Goal: Information Seeking & Learning: Learn about a topic

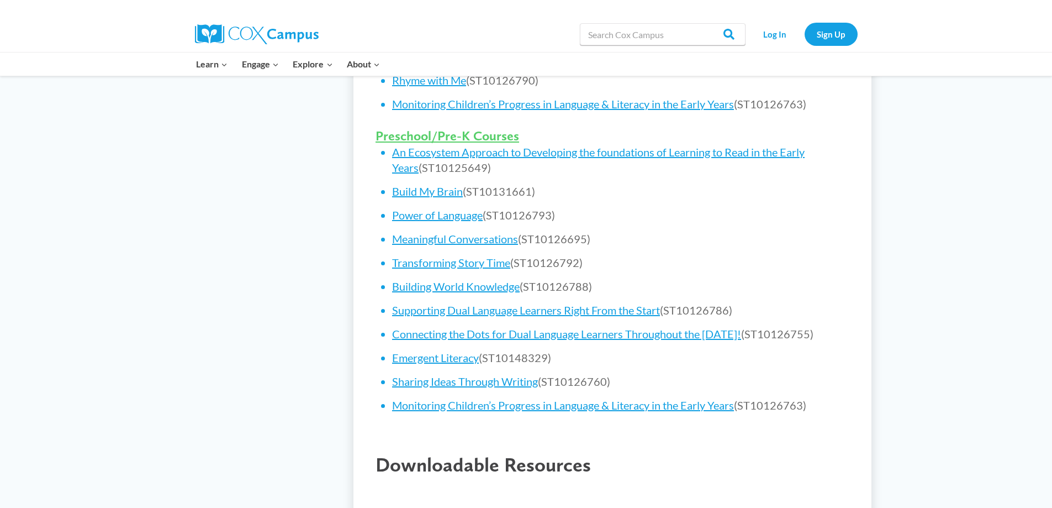
scroll to position [663, 0]
drag, startPoint x: 480, startPoint y: 423, endPoint x: 432, endPoint y: 418, distance: 48.4
click at [432, 411] on link "Monitoring Children’s Progress in Language & Literacy in the Early Years" at bounding box center [563, 404] width 342 height 13
click at [610, 411] on link "Monitoring Children’s Progress in Language & Literacy in the Early Years" at bounding box center [563, 404] width 342 height 13
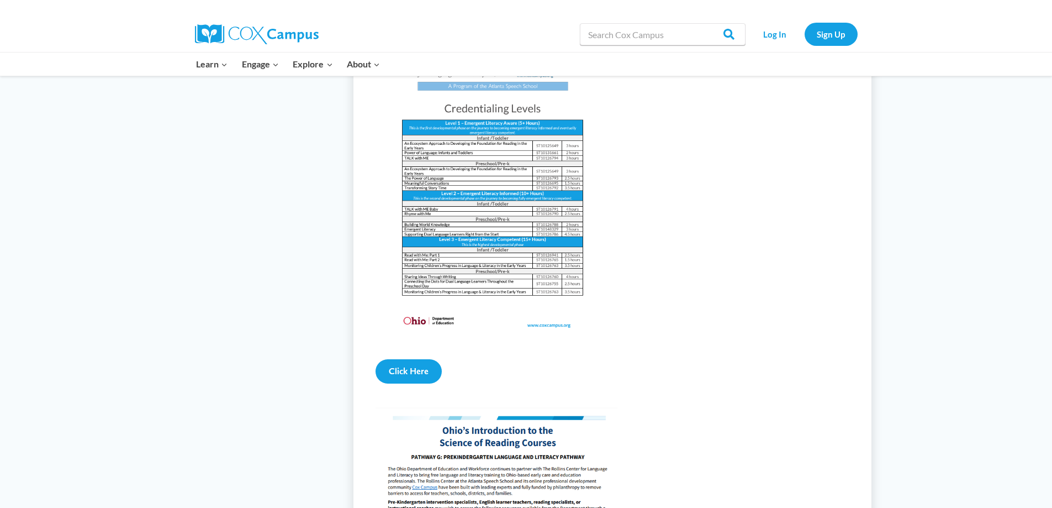
scroll to position [1105, 0]
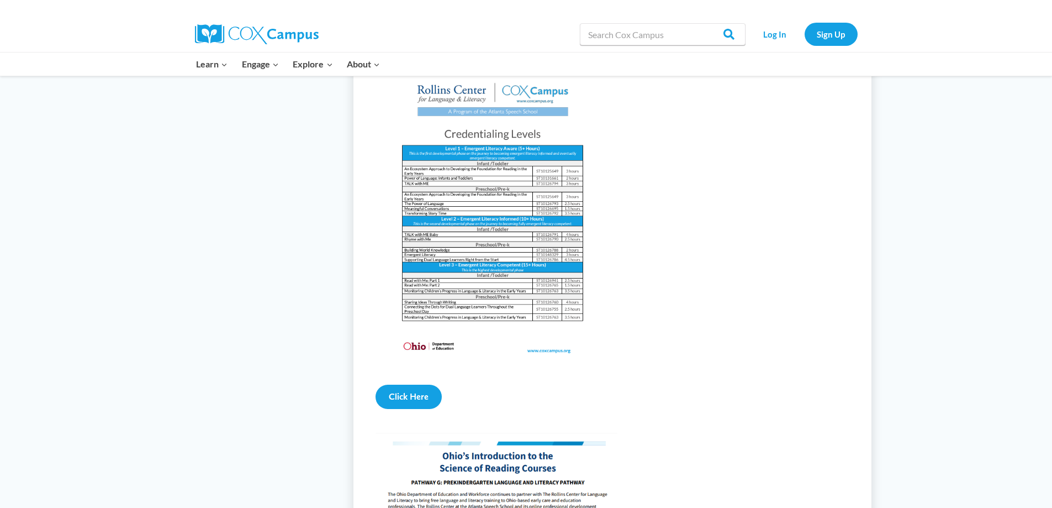
click at [495, 266] on img at bounding box center [493, 213] width 234 height 303
click at [492, 267] on img at bounding box center [493, 213] width 234 height 303
click at [409, 409] on link "Click Here" at bounding box center [409, 396] width 66 height 24
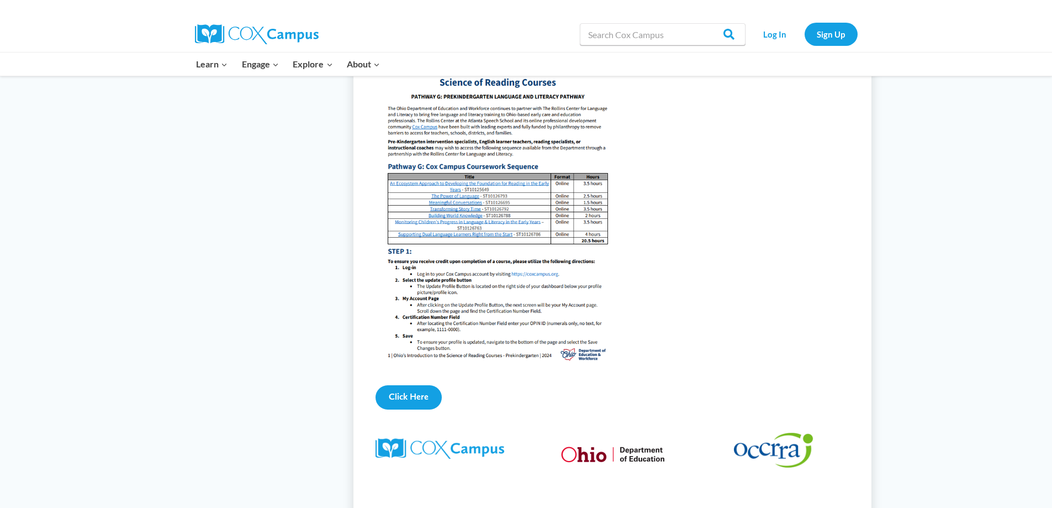
scroll to position [1491, 0]
click at [416, 408] on link "Click Here" at bounding box center [409, 396] width 66 height 24
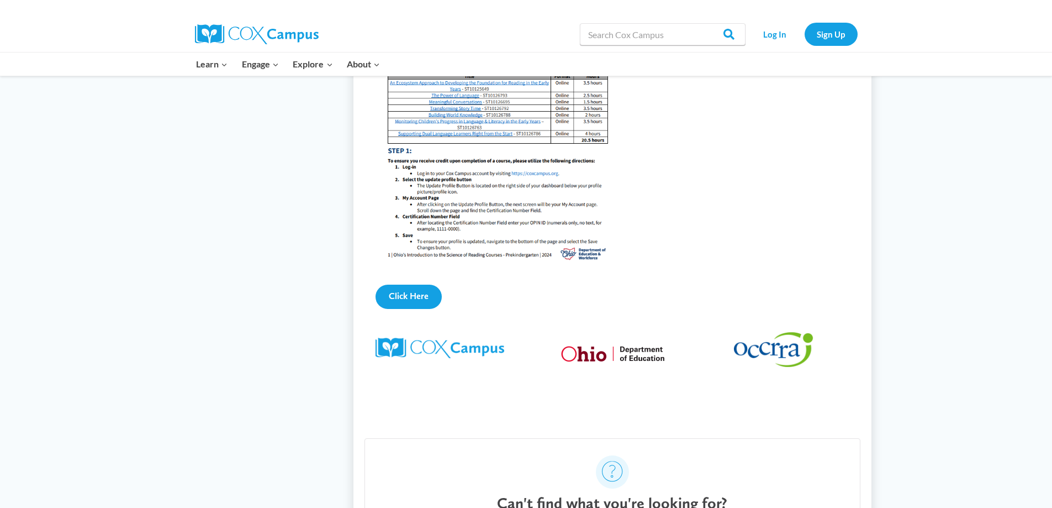
scroll to position [1436, 0]
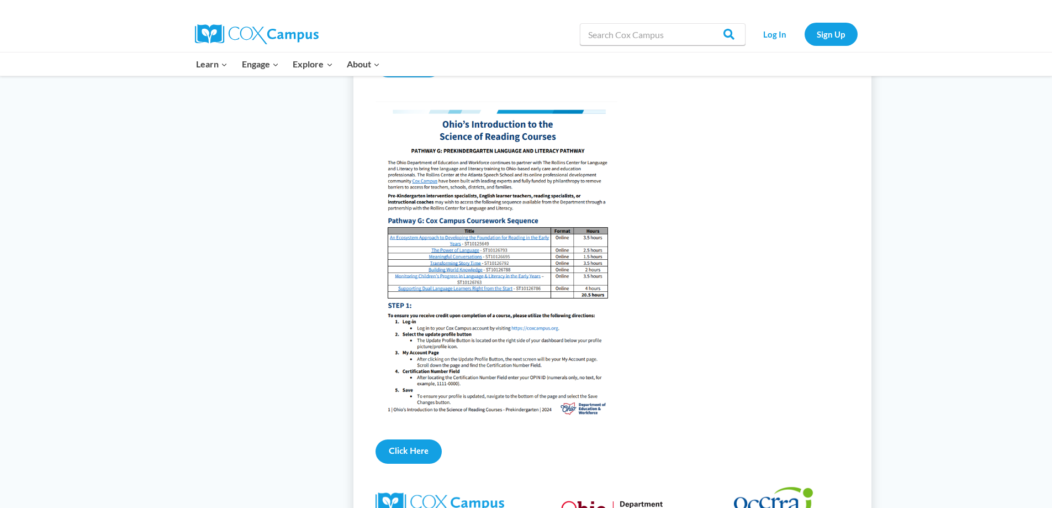
drag, startPoint x: 449, startPoint y: 287, endPoint x: 681, endPoint y: 273, distance: 233.0
click at [681, 273] on figure at bounding box center [613, 259] width 474 height 317
drag, startPoint x: 681, startPoint y: 273, endPoint x: 418, endPoint y: 465, distance: 326.2
click at [418, 463] on link "Click Here" at bounding box center [409, 451] width 66 height 24
click at [469, 280] on img at bounding box center [497, 259] width 242 height 317
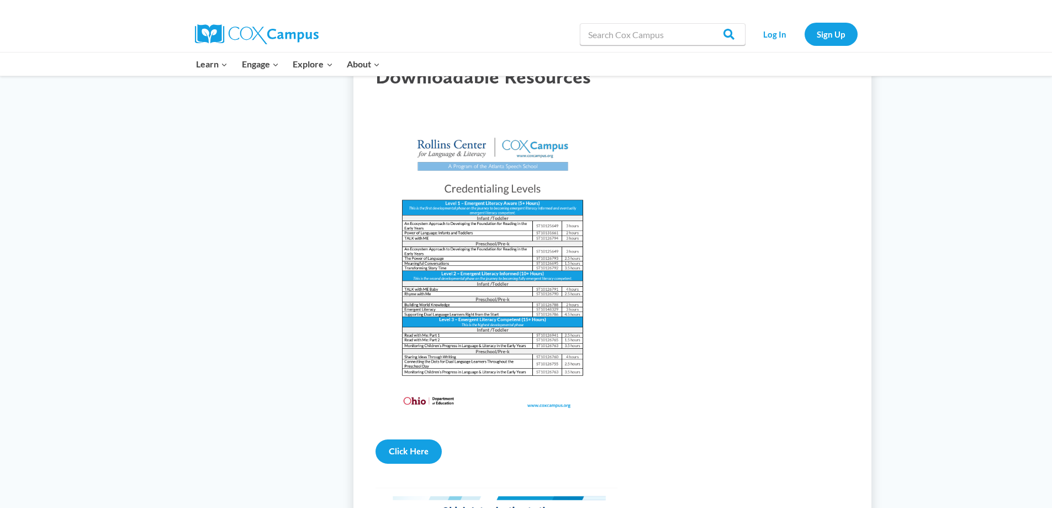
scroll to position [1050, 0]
drag, startPoint x: 628, startPoint y: 153, endPoint x: 757, endPoint y: 110, distance: 135.7
click at [757, 110] on div at bounding box center [613, 100] width 474 height 23
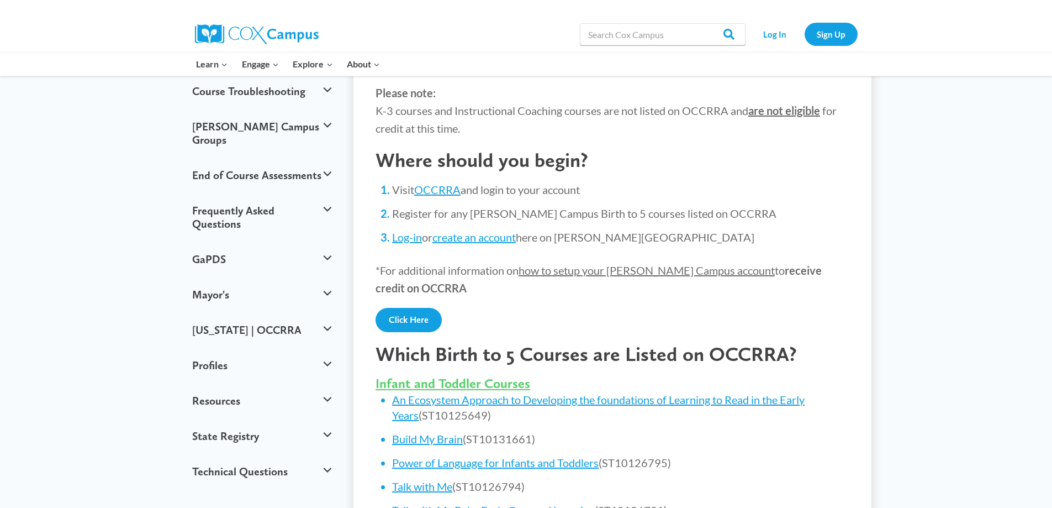
scroll to position [166, 0]
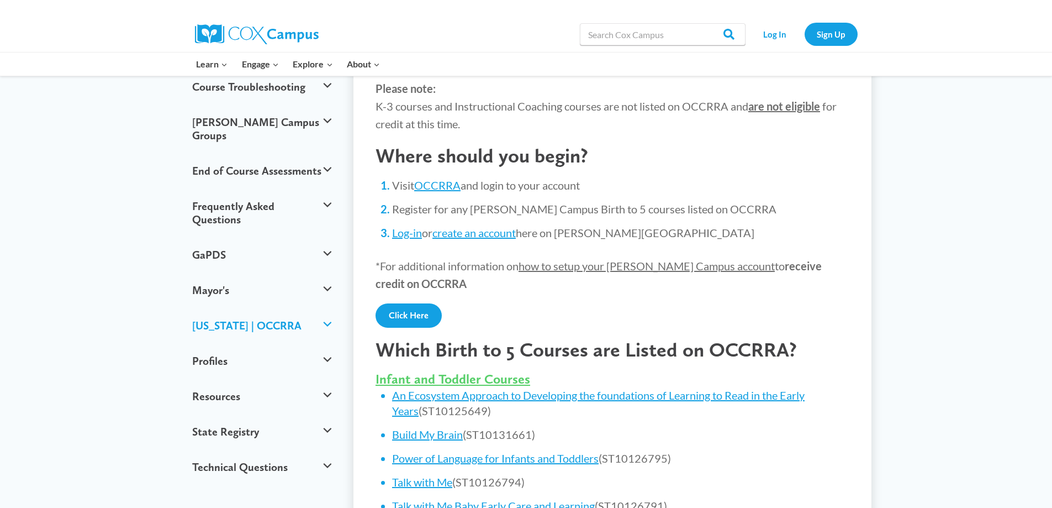
click at [326, 308] on button "Ohio | OCCRRA" at bounding box center [262, 325] width 151 height 35
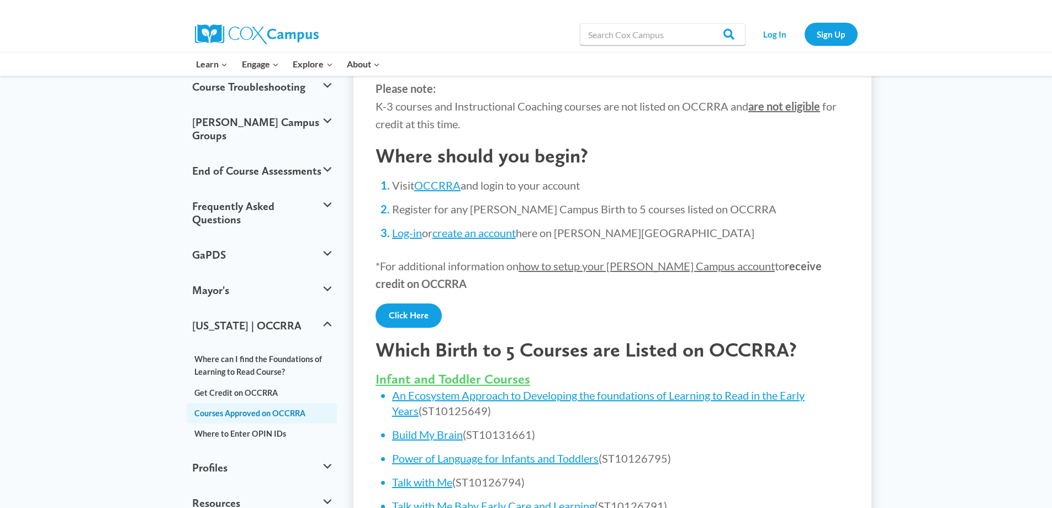
drag, startPoint x: 326, startPoint y: 296, endPoint x: 282, endPoint y: 386, distance: 100.6
click at [282, 403] on link "Courses Approved on OCCRRA" at bounding box center [262, 413] width 151 height 20
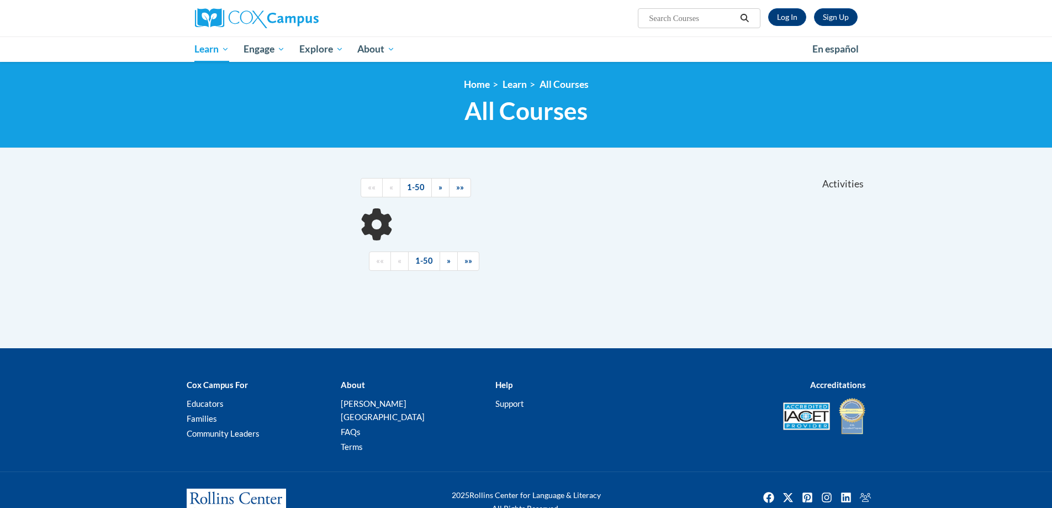
click at [671, 289] on div "«« « 1-50 » »» Activities CEUs «« « 1-50" at bounding box center [526, 257] width 696 height 184
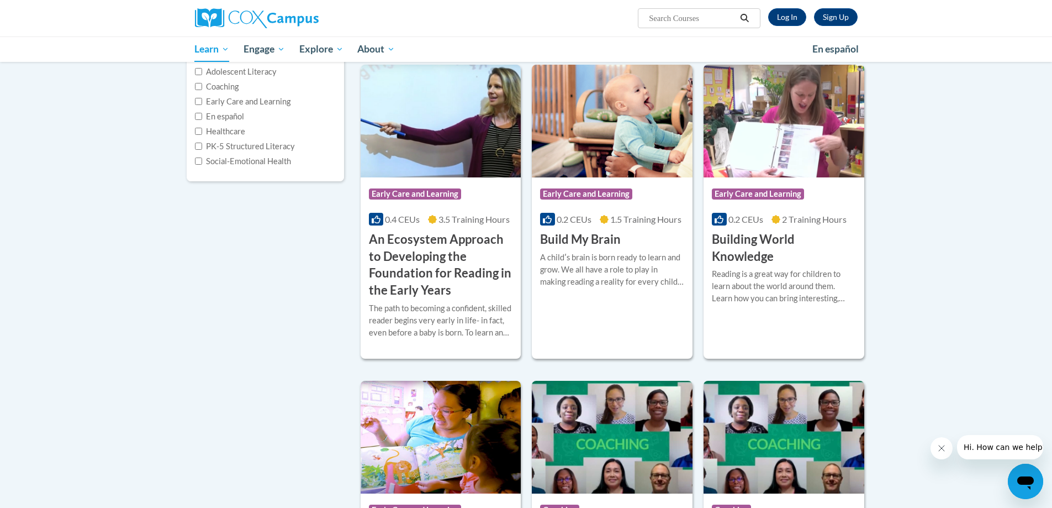
scroll to position [110, 0]
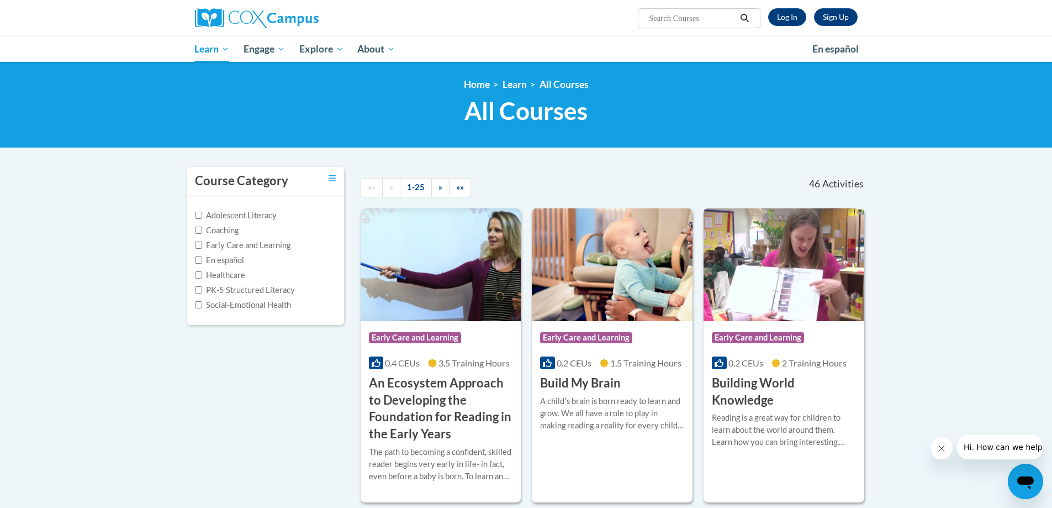
click at [212, 275] on label "Healthcare" at bounding box center [220, 275] width 50 height 12
click at [202, 275] on input "Healthcare" at bounding box center [198, 274] width 7 height 7
click at [212, 275] on label "Healthcare" at bounding box center [220, 275] width 50 height 12
click at [202, 275] on input "Healthcare" at bounding box center [198, 274] width 7 height 7
click at [196, 275] on input "Healthcare" at bounding box center [198, 274] width 7 height 7
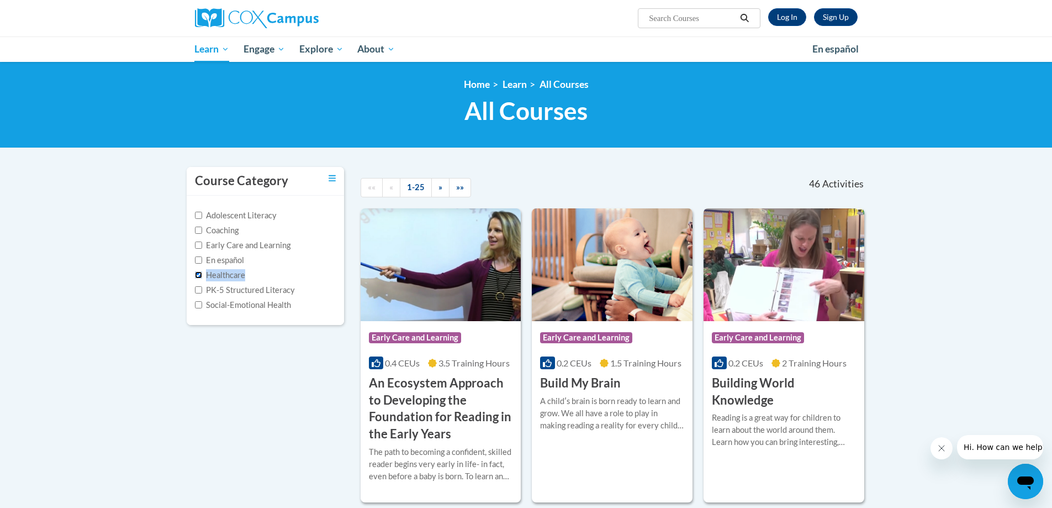
click at [196, 275] on input "Healthcare" at bounding box center [198, 274] width 7 height 7
click at [197, 273] on input "Healthcare" at bounding box center [198, 274] width 7 height 7
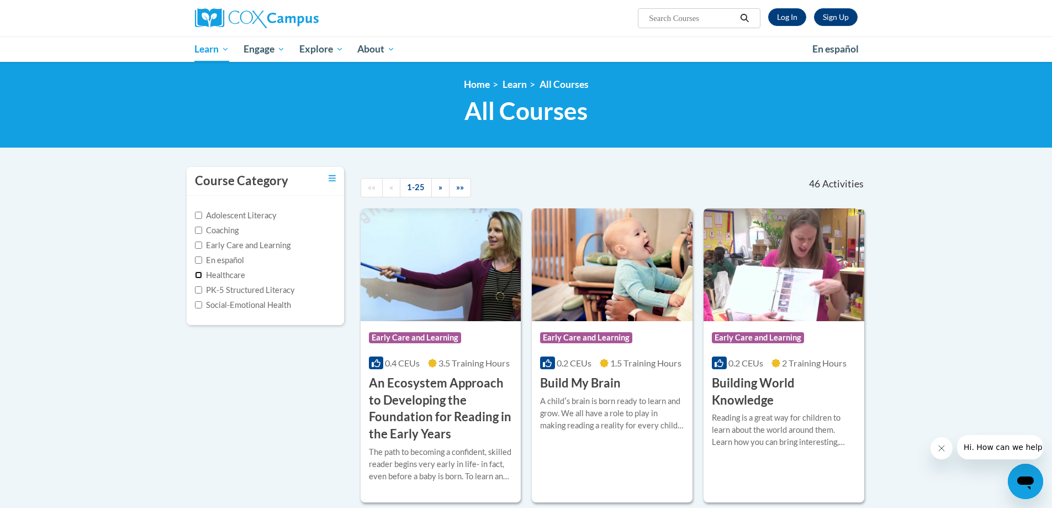
click at [197, 276] on input "Healthcare" at bounding box center [198, 274] width 7 height 7
checkbox input "true"
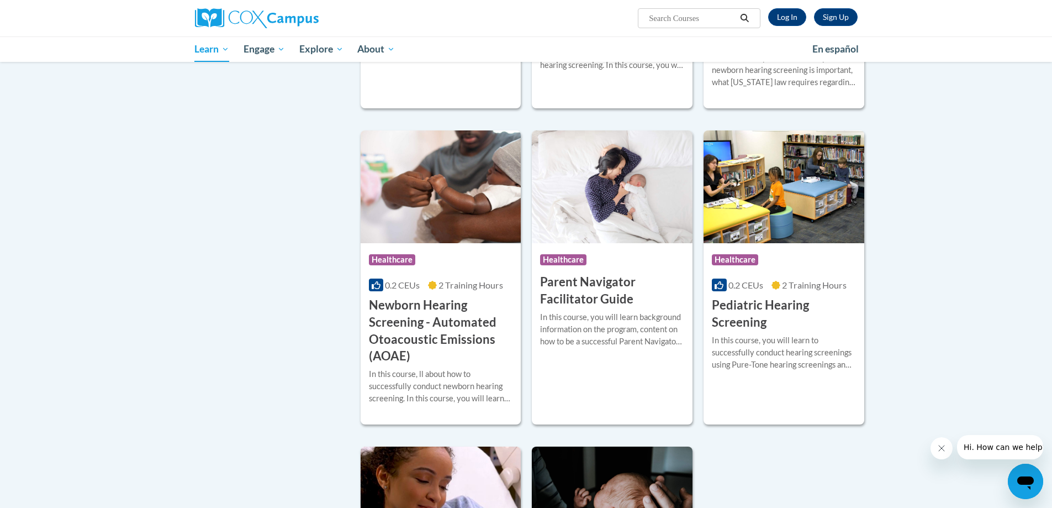
scroll to position [331, 0]
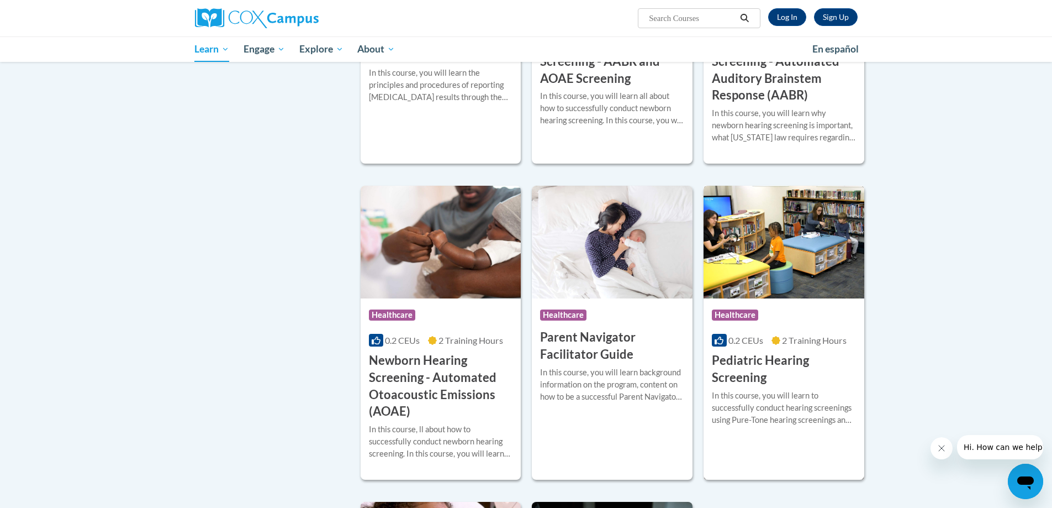
click at [748, 364] on h3 "Pediatric Hearing Screening" at bounding box center [784, 369] width 144 height 34
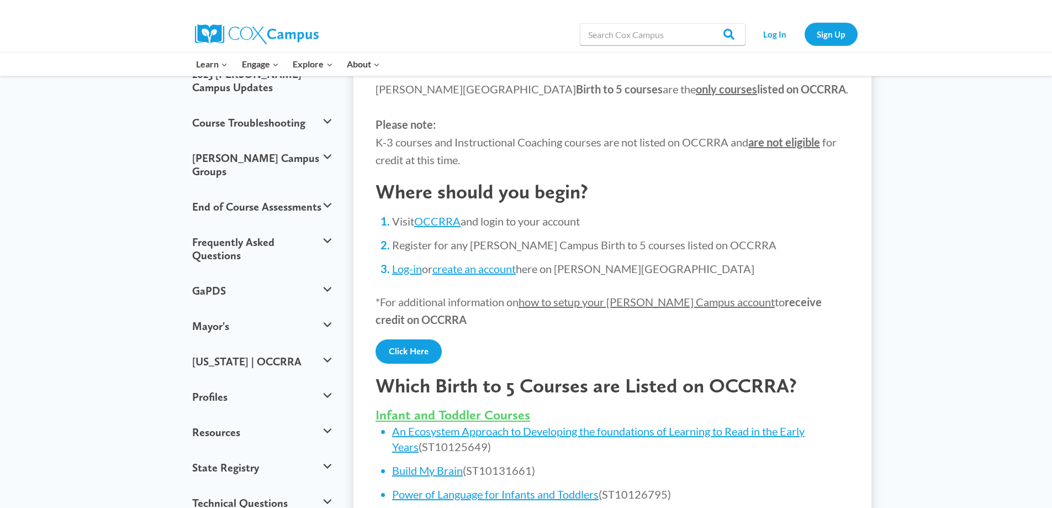
scroll to position [110, 0]
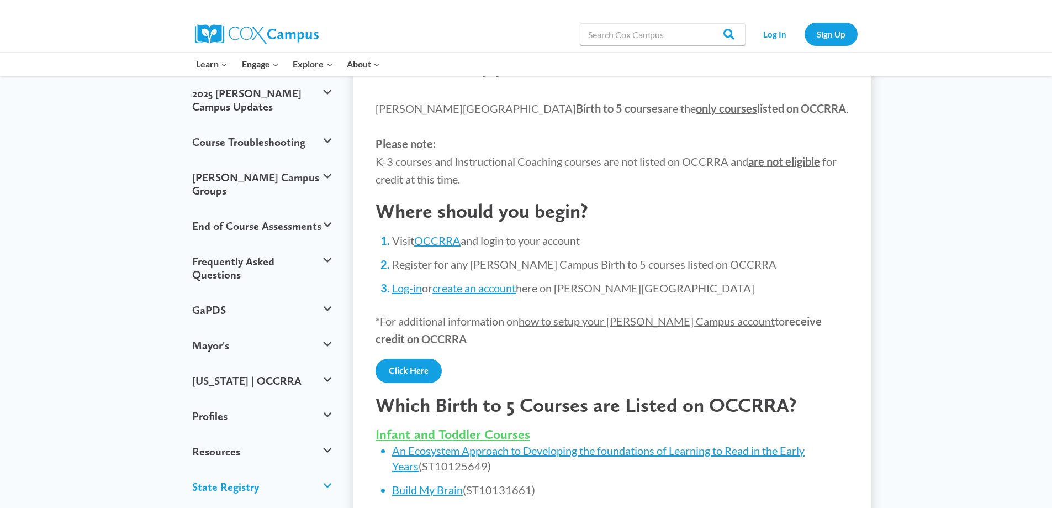
click at [328, 469] on button "State Registry" at bounding box center [262, 486] width 151 height 35
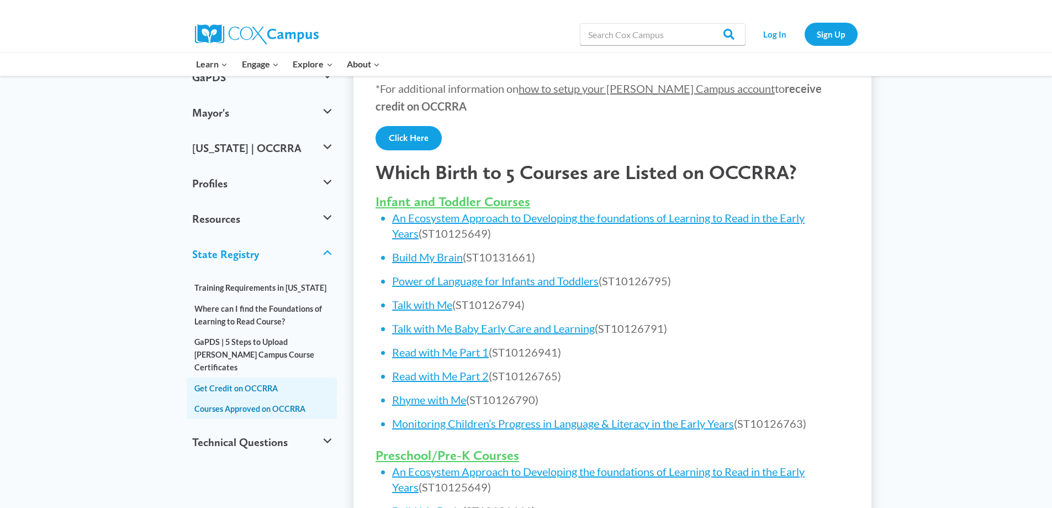
scroll to position [387, 0]
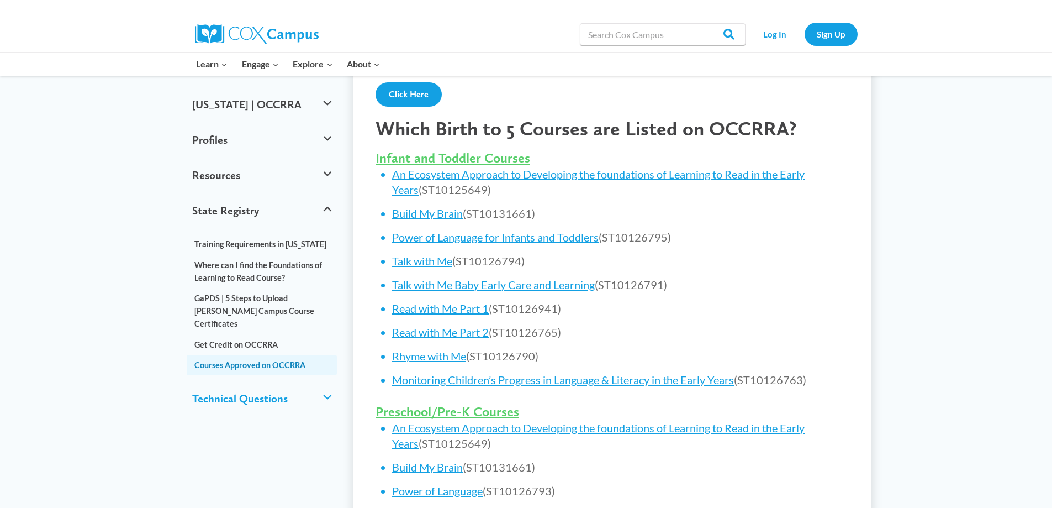
click at [326, 381] on button "Technical Questions" at bounding box center [262, 398] width 151 height 35
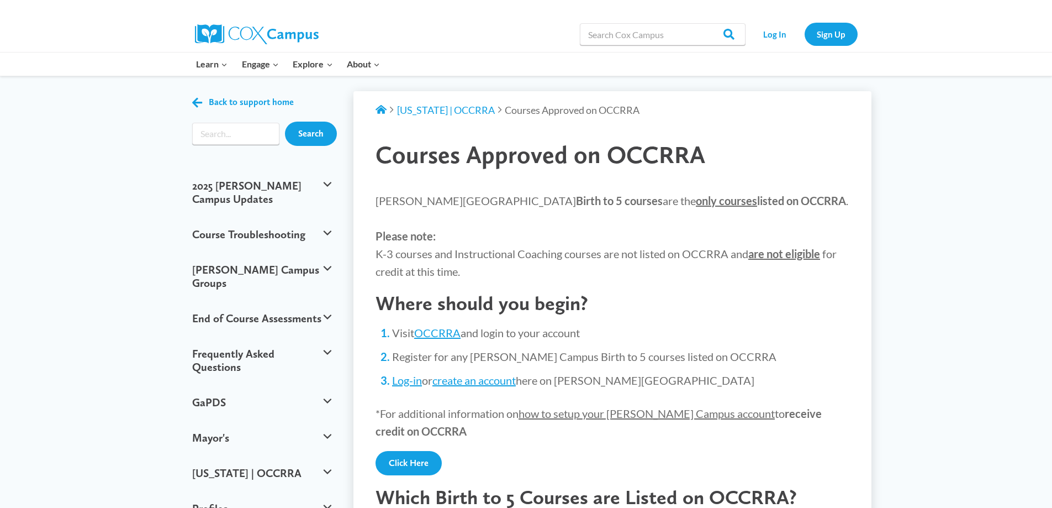
scroll to position [0, 0]
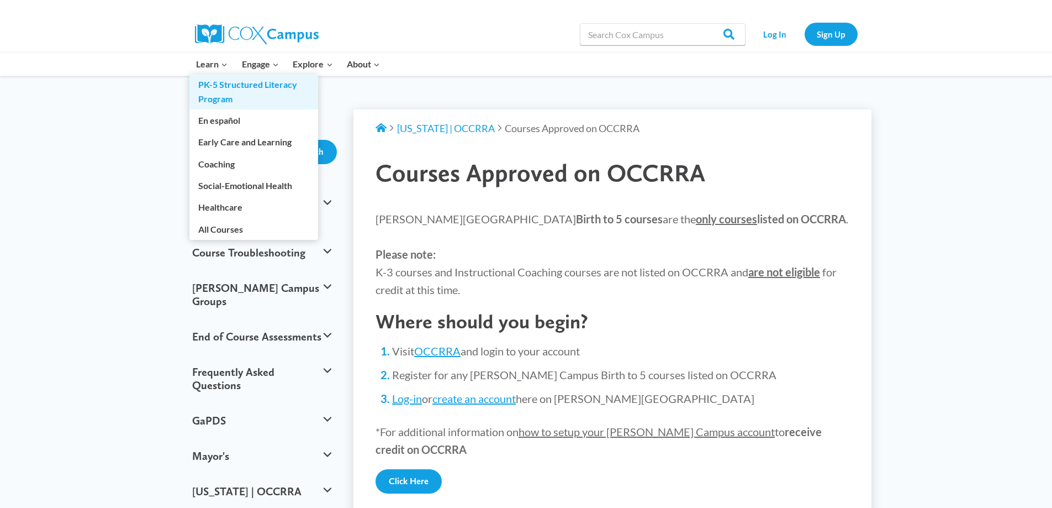
click at [228, 87] on link "PK-5 Structured Literacy Program" at bounding box center [253, 91] width 129 height 35
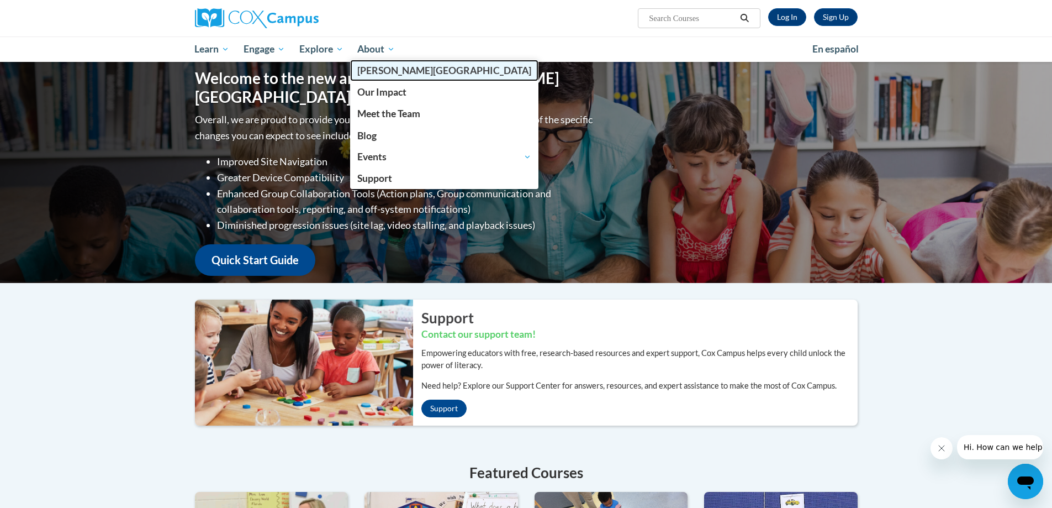
click at [387, 70] on span "[GEOGRAPHIC_DATA]" at bounding box center [444, 71] width 174 height 12
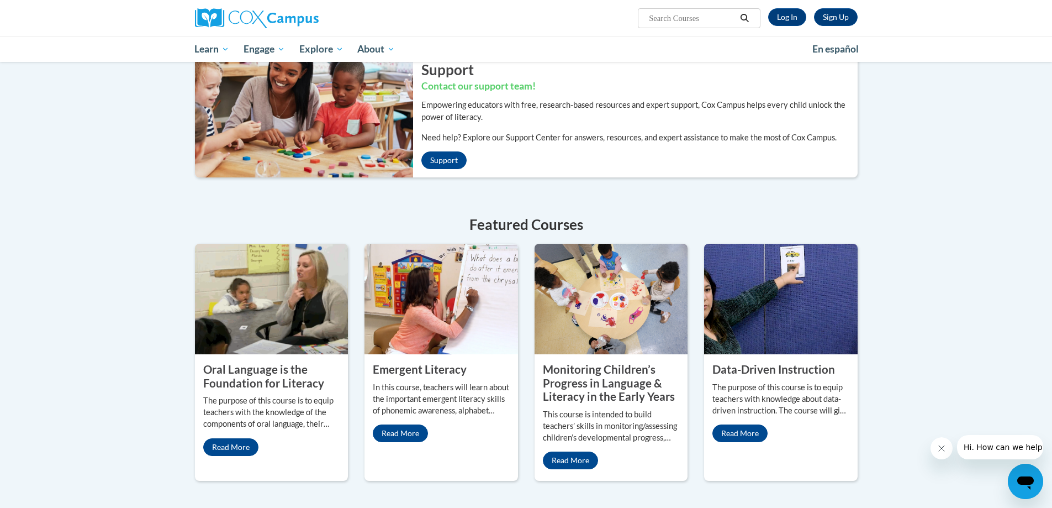
scroll to position [229, 0]
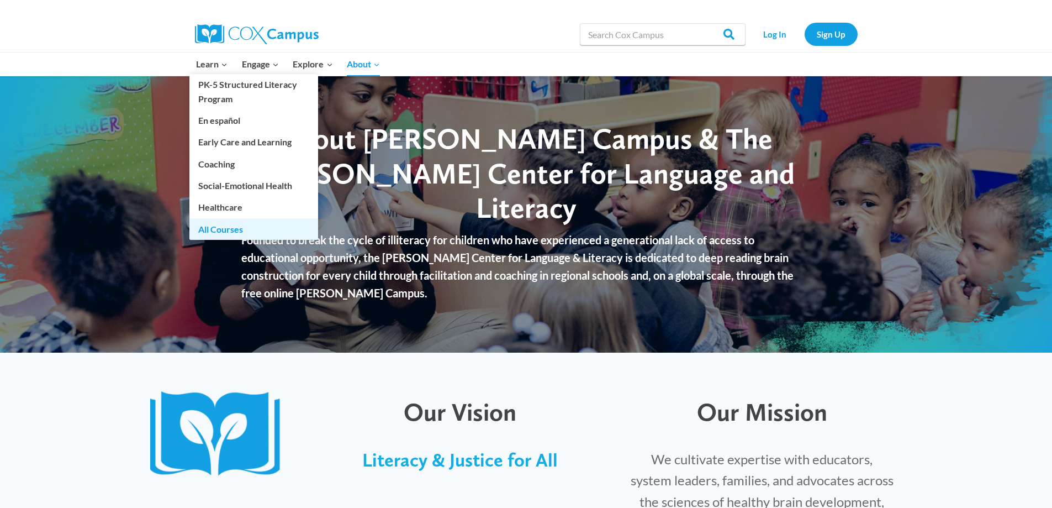
click at [227, 231] on link "All Courses" at bounding box center [253, 228] width 129 height 21
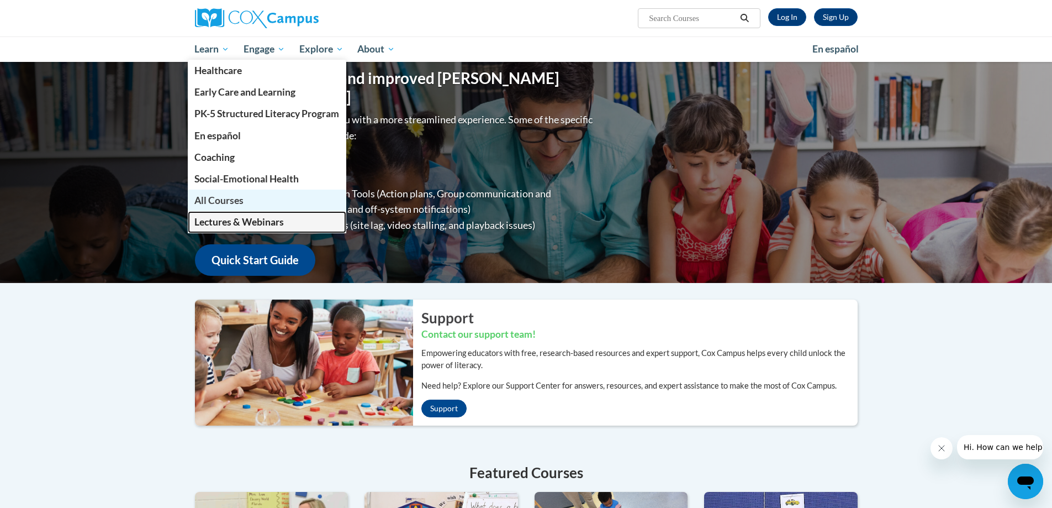
click at [226, 213] on link "Lectures & Webinars" at bounding box center [267, 222] width 159 height 22
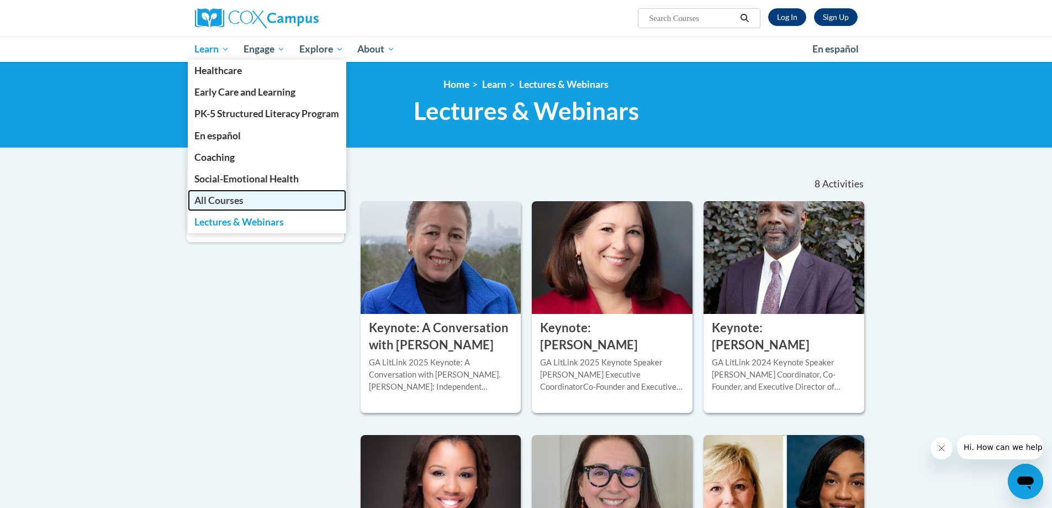
click at [230, 203] on span "All Courses" at bounding box center [218, 200] width 49 height 12
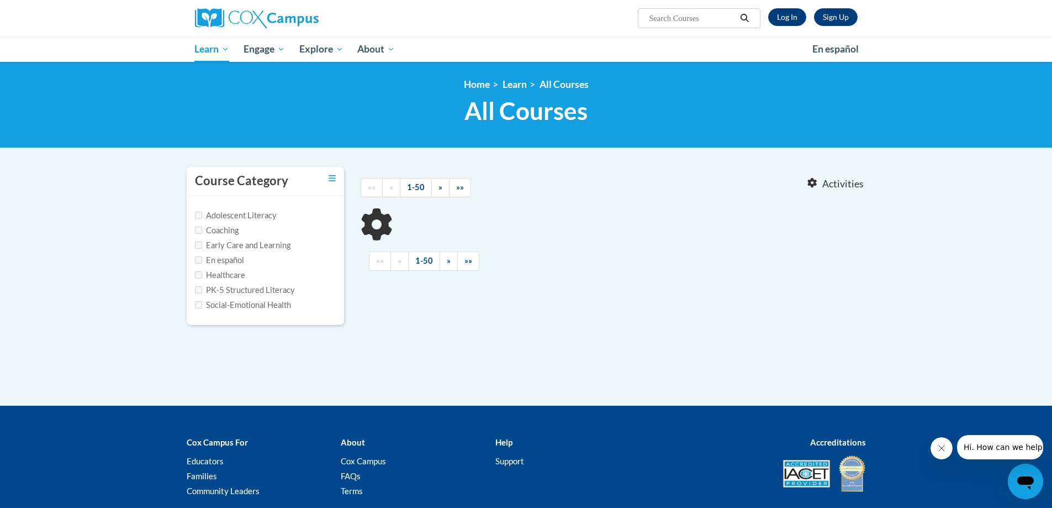
click at [629, 213] on div at bounding box center [613, 224] width 505 height 33
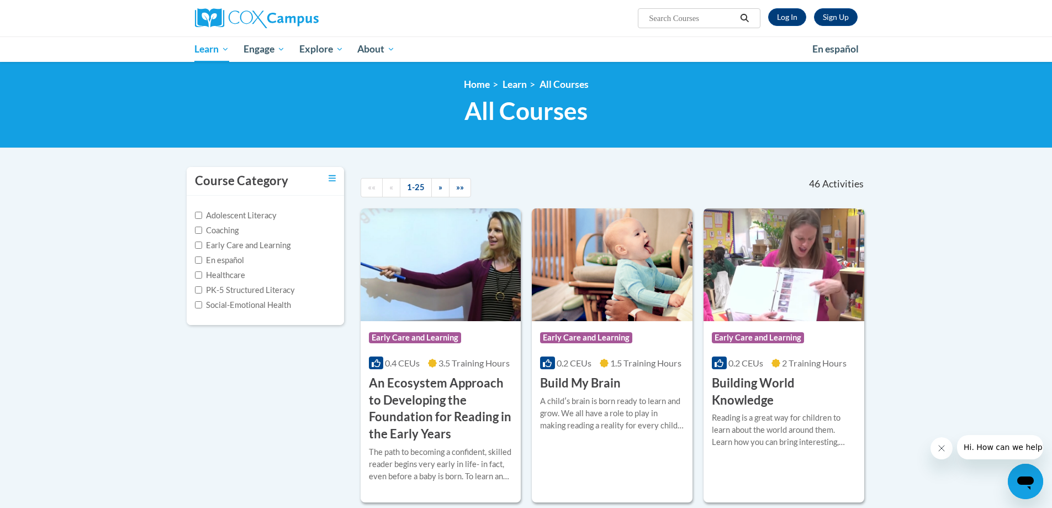
drag, startPoint x: 538, startPoint y: 218, endPoint x: 948, endPoint y: 161, distance: 413.7
click at [198, 290] on input "PK-5 Structured Literacy" at bounding box center [198, 289] width 7 height 7
checkbox input "true"
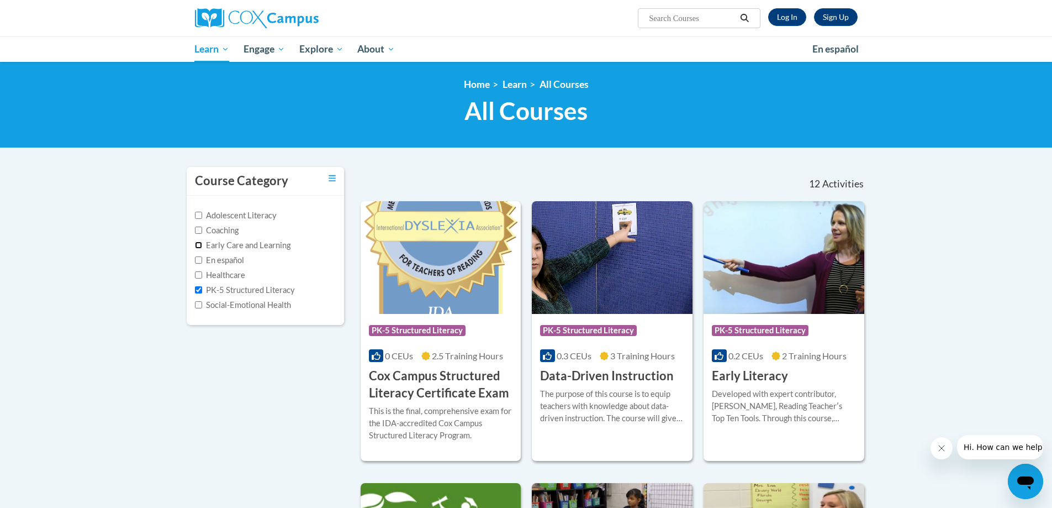
click at [197, 244] on input "Early Care and Learning" at bounding box center [198, 244] width 7 height 7
checkbox input "false"
drag, startPoint x: 197, startPoint y: 244, endPoint x: 160, endPoint y: 271, distance: 46.2
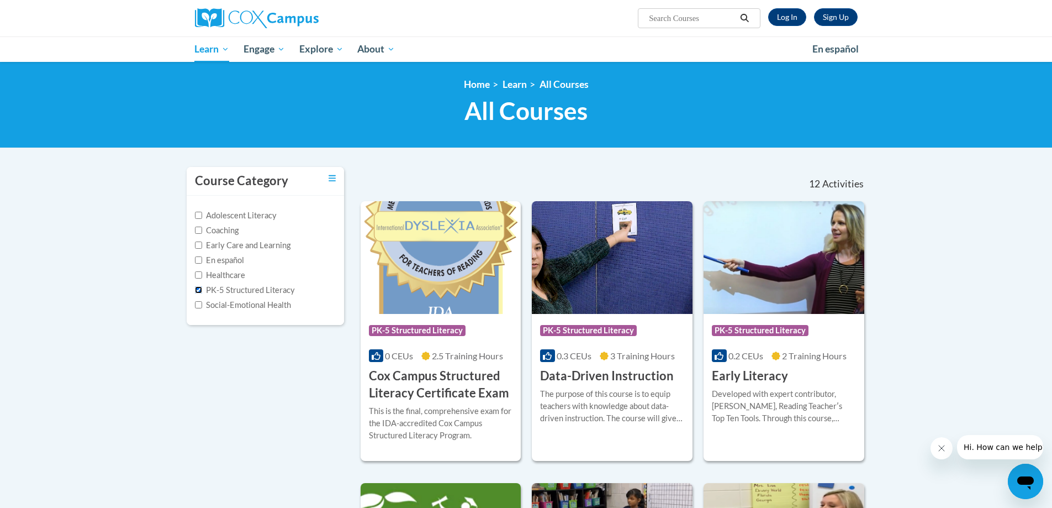
click at [197, 288] on input "PK-5 Structured Literacy" at bounding box center [198, 289] width 7 height 7
checkbox input "false"
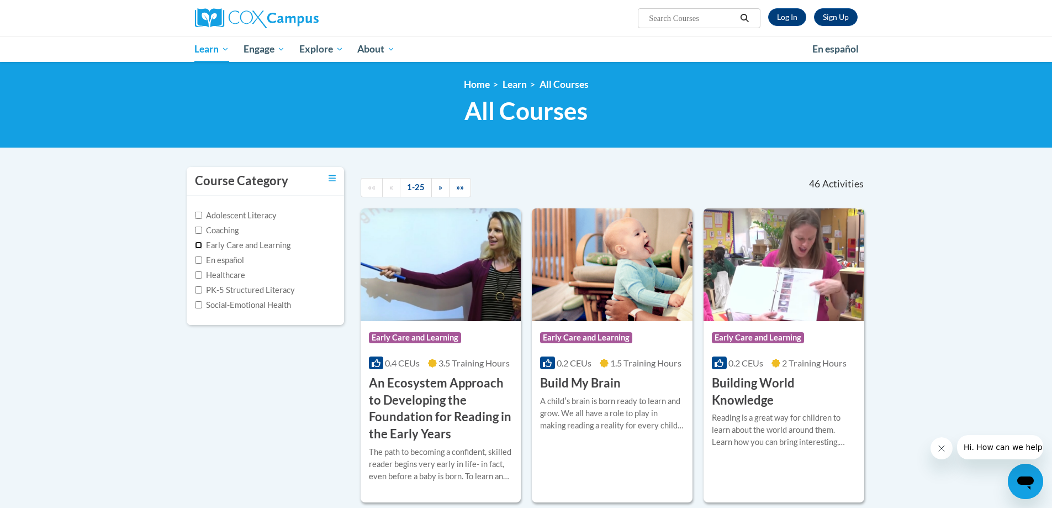
click at [198, 245] on input "Early Care and Learning" at bounding box center [198, 244] width 7 height 7
checkbox input "true"
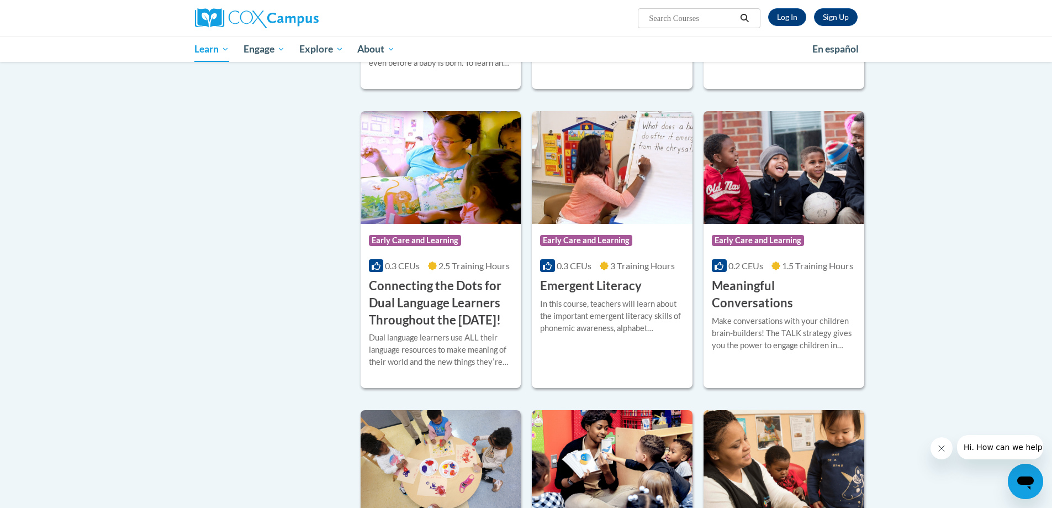
scroll to position [442, 0]
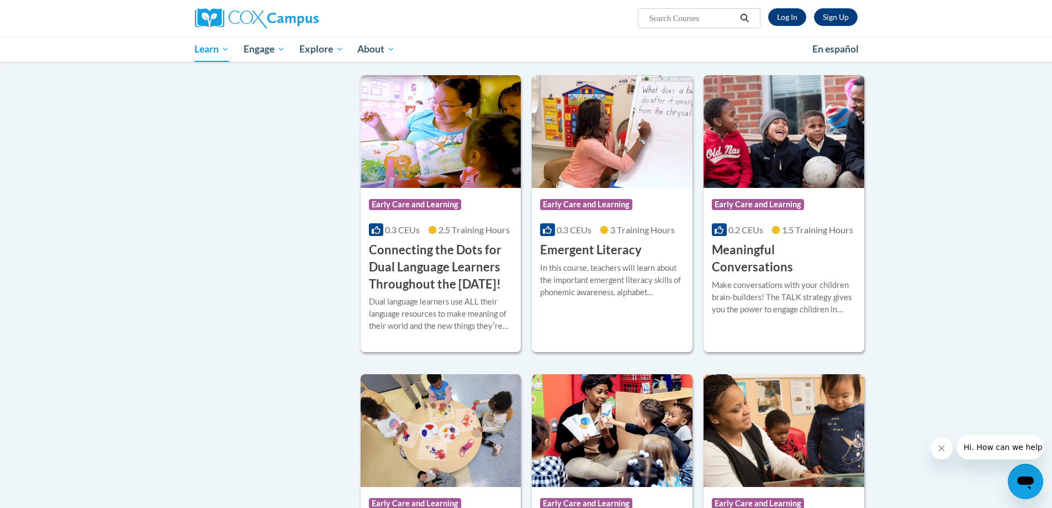
drag, startPoint x: 428, startPoint y: 268, endPoint x: 979, endPoint y: 307, distance: 552.6
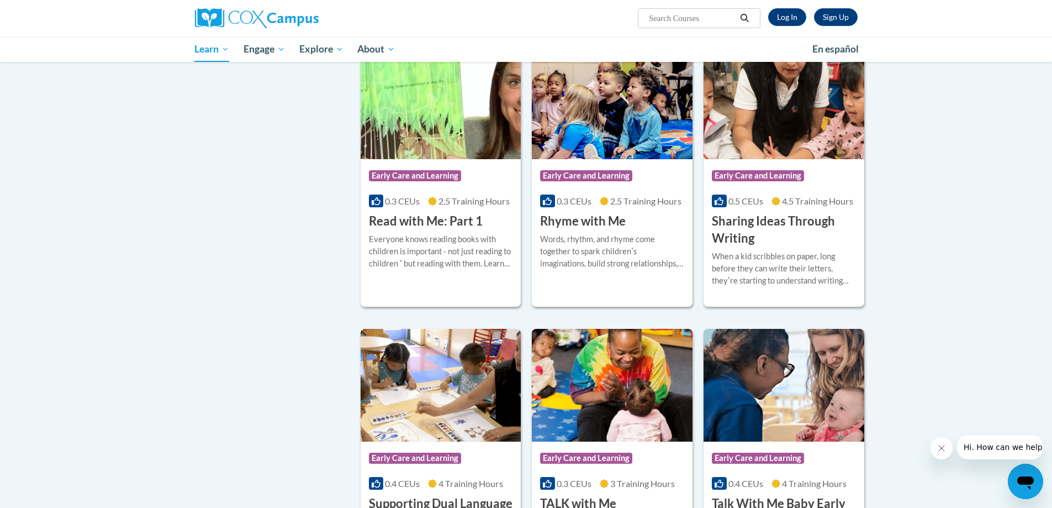
scroll to position [1105, 0]
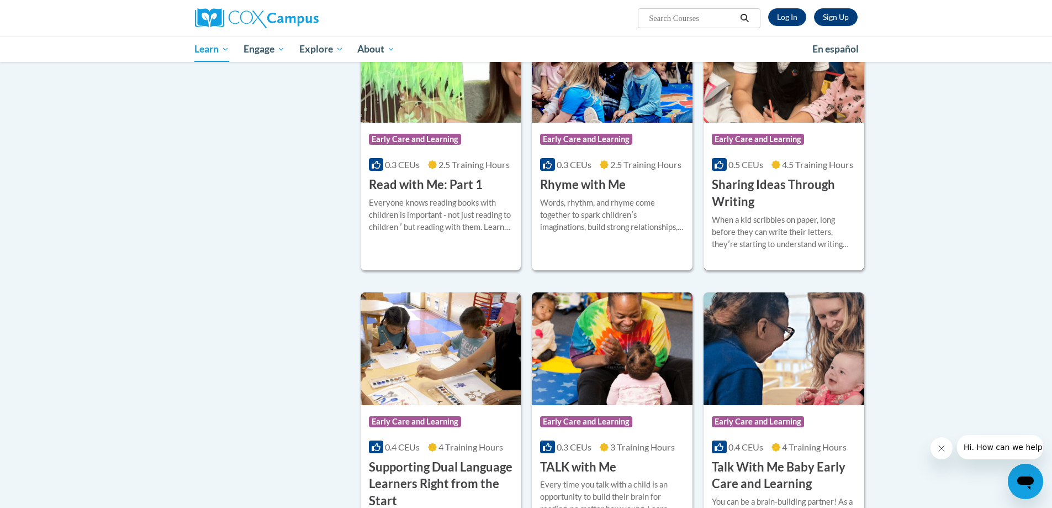
drag, startPoint x: 743, startPoint y: 156, endPoint x: 726, endPoint y: 214, distance: 59.9
click at [726, 210] on h3 "Sharing Ideas Through Writing" at bounding box center [784, 193] width 144 height 34
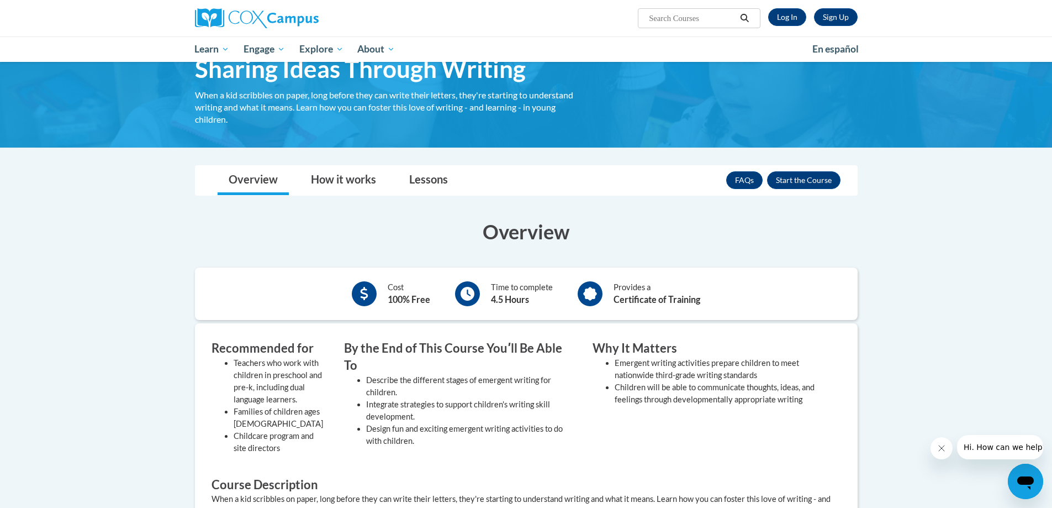
scroll to position [55, 0]
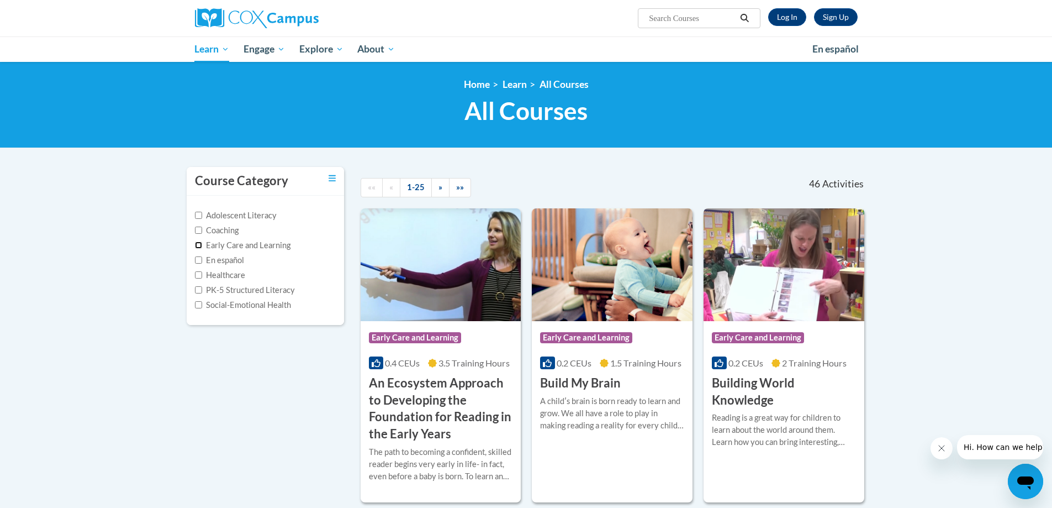
click at [196, 245] on input "Early Care and Learning" at bounding box center [198, 244] width 7 height 7
checkbox input "true"
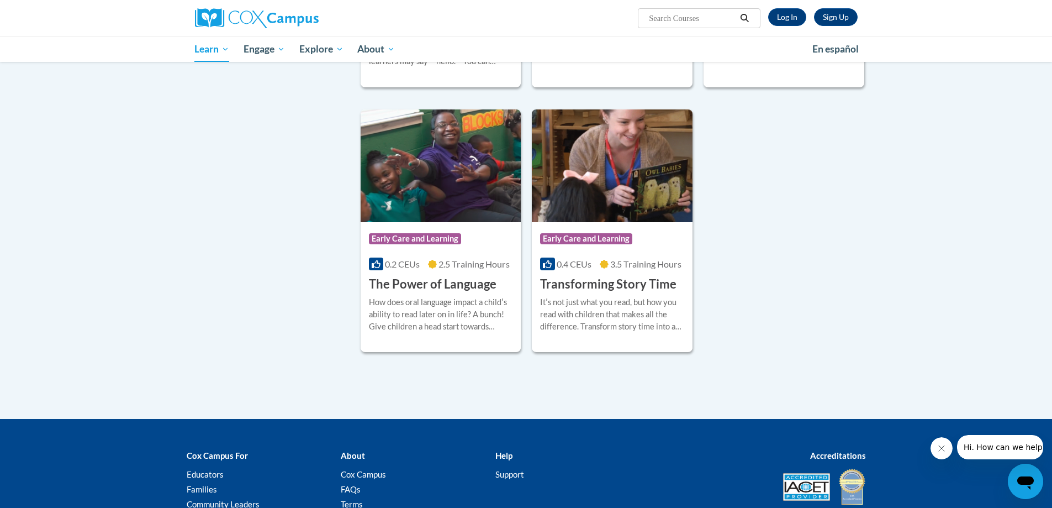
scroll to position [1531, 0]
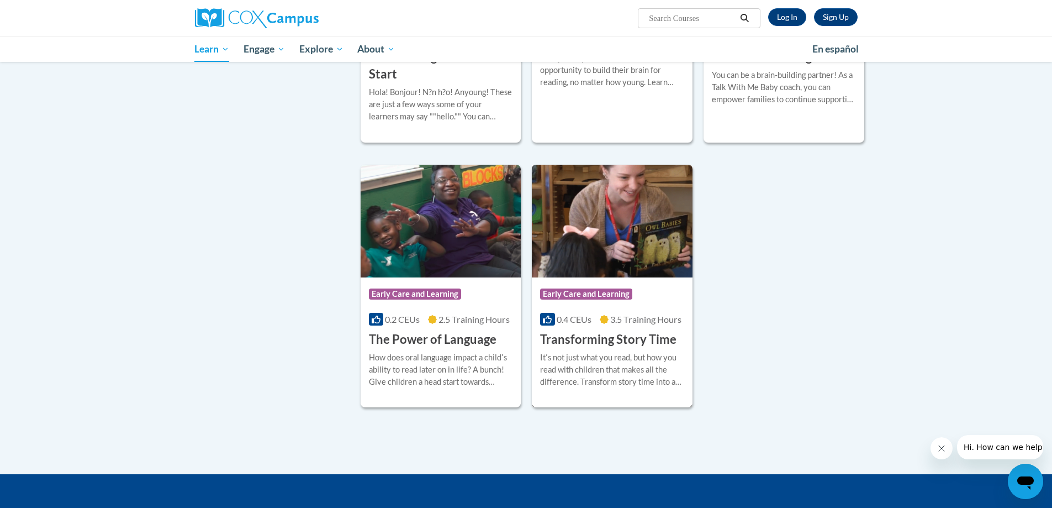
click at [600, 348] on h3 "Transforming Story Time" at bounding box center [608, 339] width 136 height 17
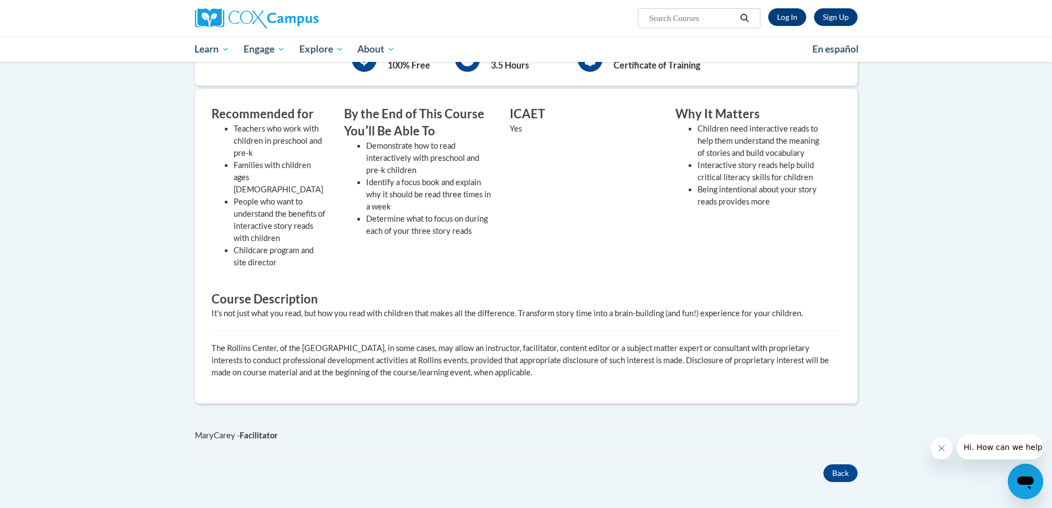
scroll to position [166, 0]
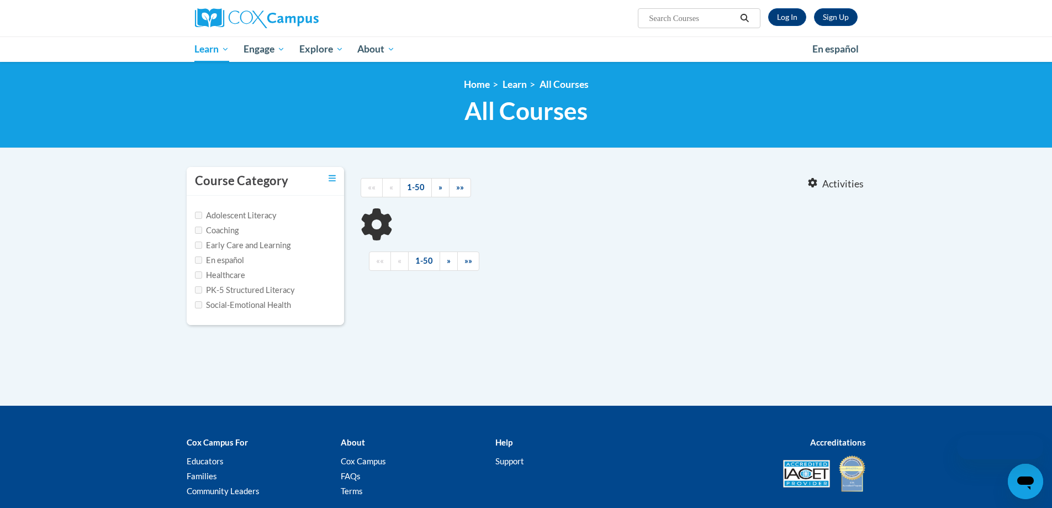
scroll to position [80, 0]
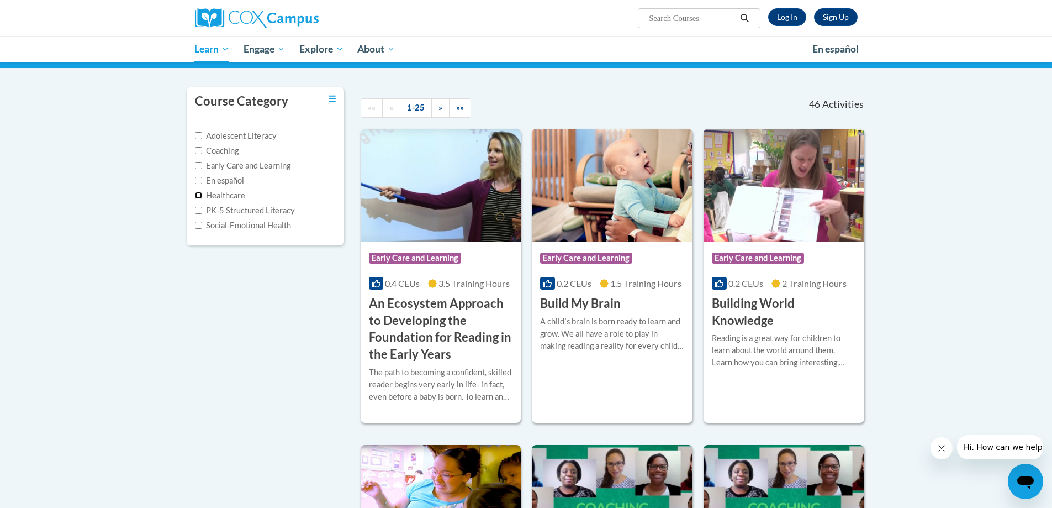
click at [199, 195] on input "Healthcare" at bounding box center [198, 195] width 7 height 7
checkbox input "true"
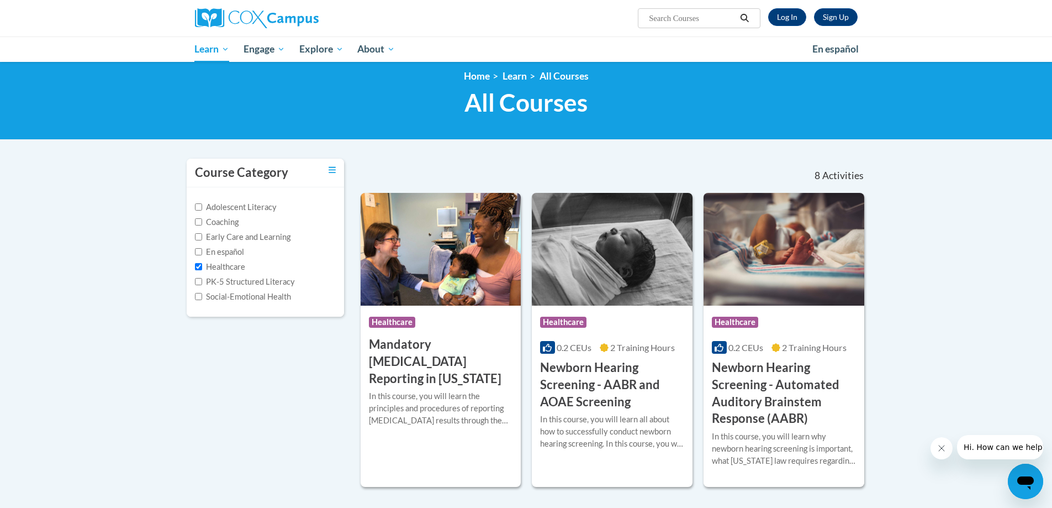
scroll to position [0, 0]
